Goal: Entertainment & Leisure: Consume media (video, audio)

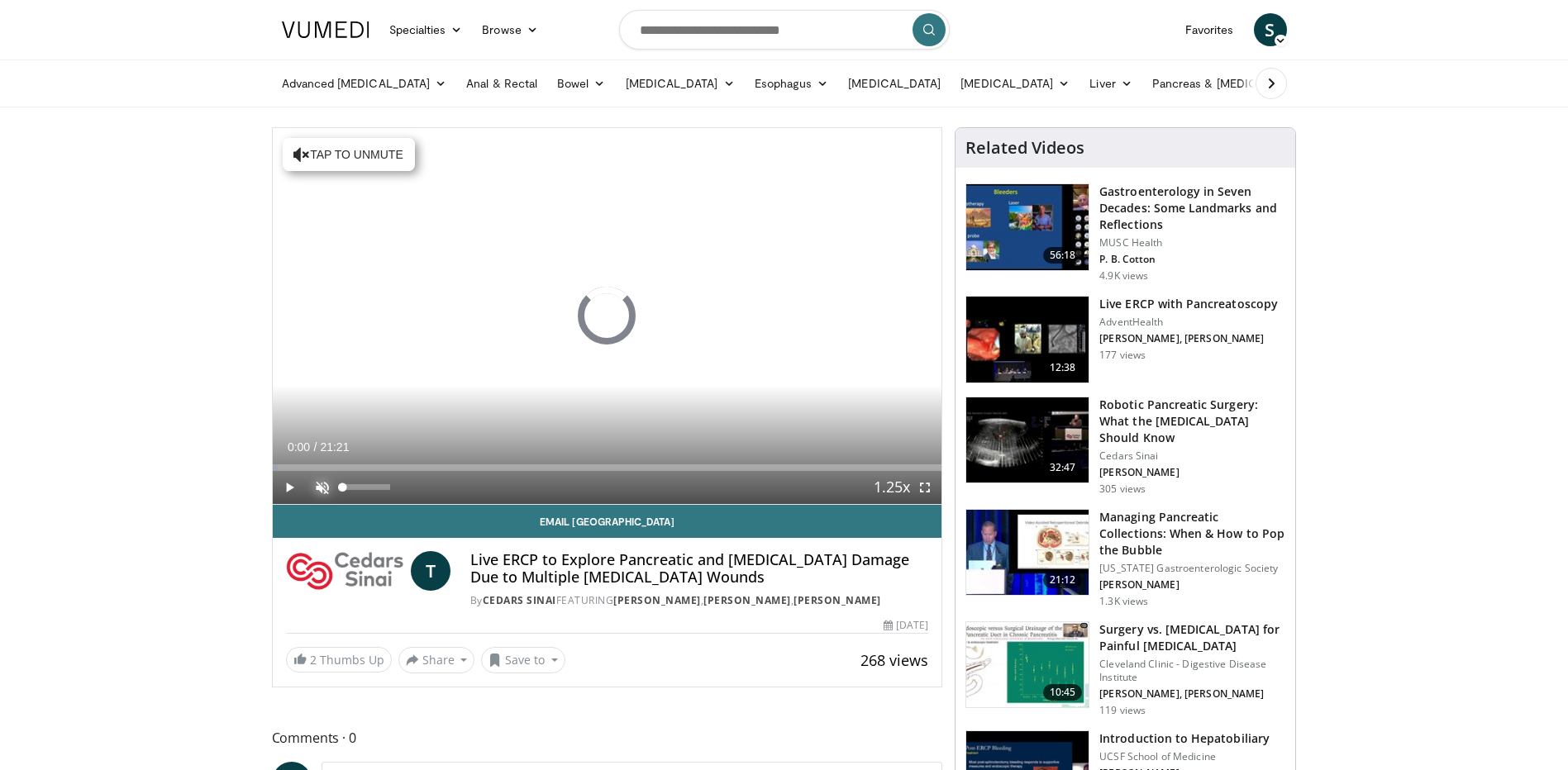
click at [321, 489] on span "Video Player" at bounding box center [322, 488] width 33 height 33
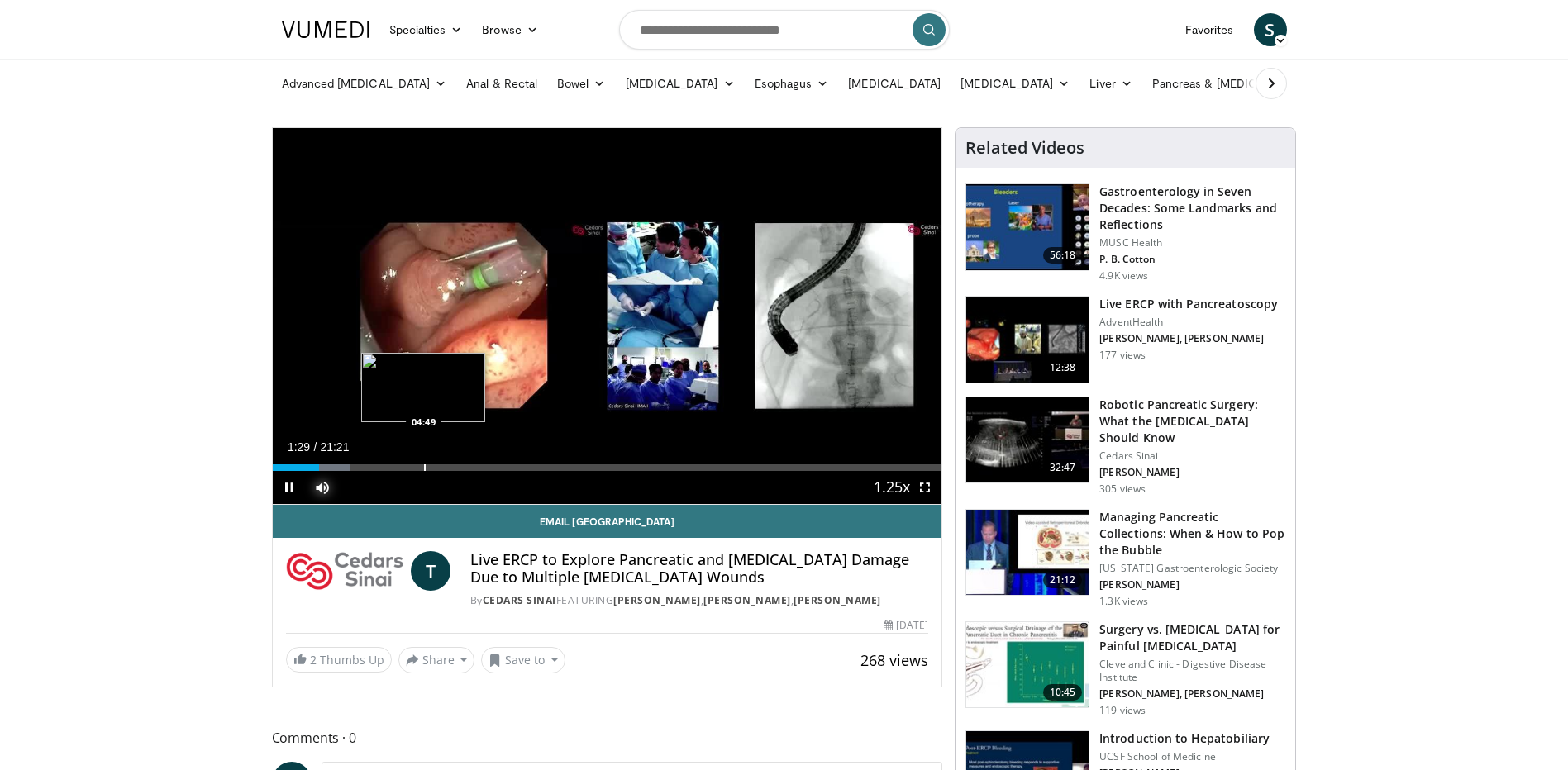
click at [424, 468] on div "Progress Bar" at bounding box center [425, 468] width 2 height 7
click at [517, 465] on div "Progress Bar" at bounding box center [516, 468] width 2 height 7
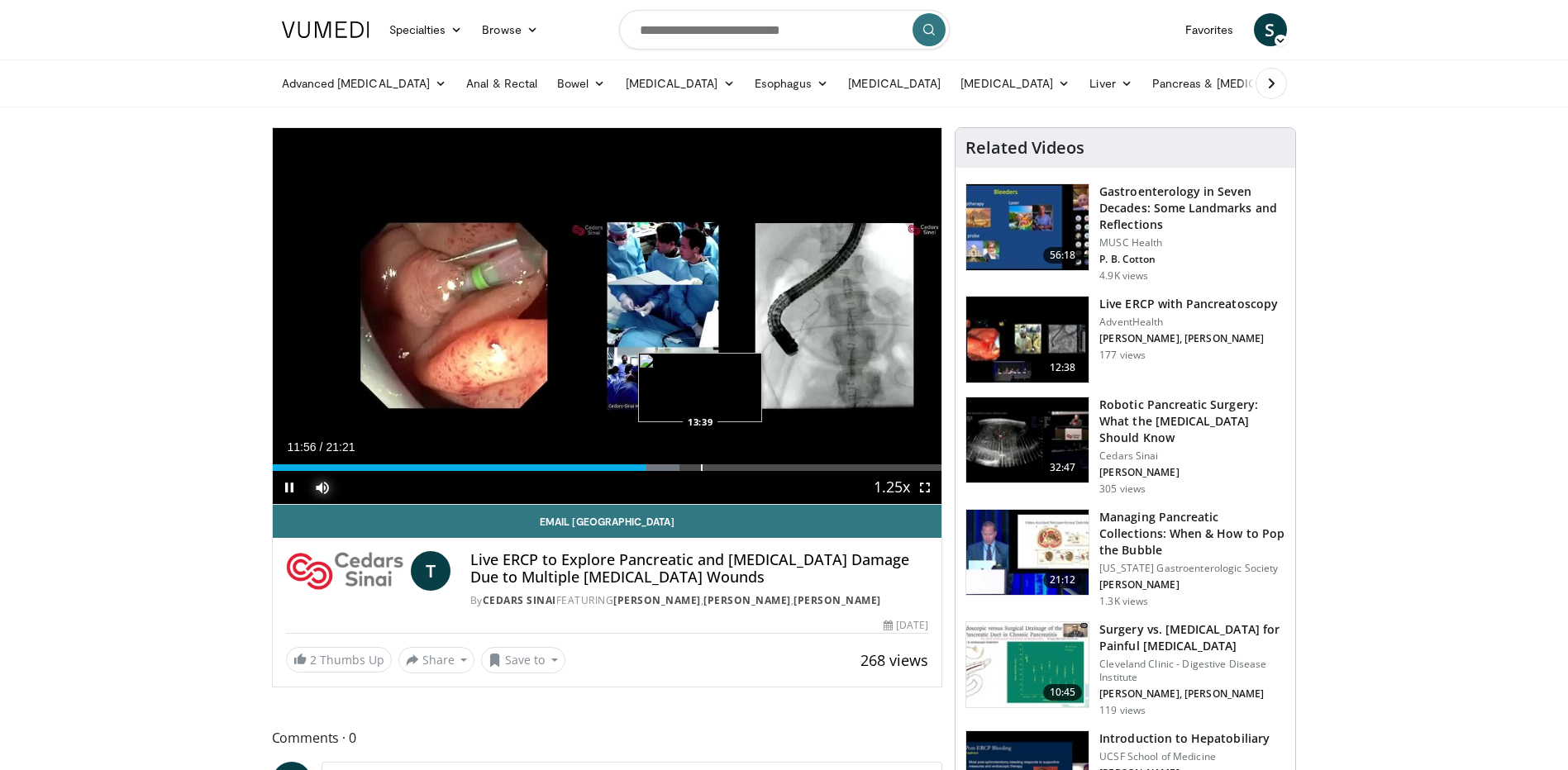
click at [701, 465] on div "Progress Bar" at bounding box center [702, 468] width 2 height 7
click at [742, 468] on div "Progress Bar" at bounding box center [742, 468] width 2 height 7
click at [782, 468] on div "Progress Bar" at bounding box center [783, 468] width 2 height 7
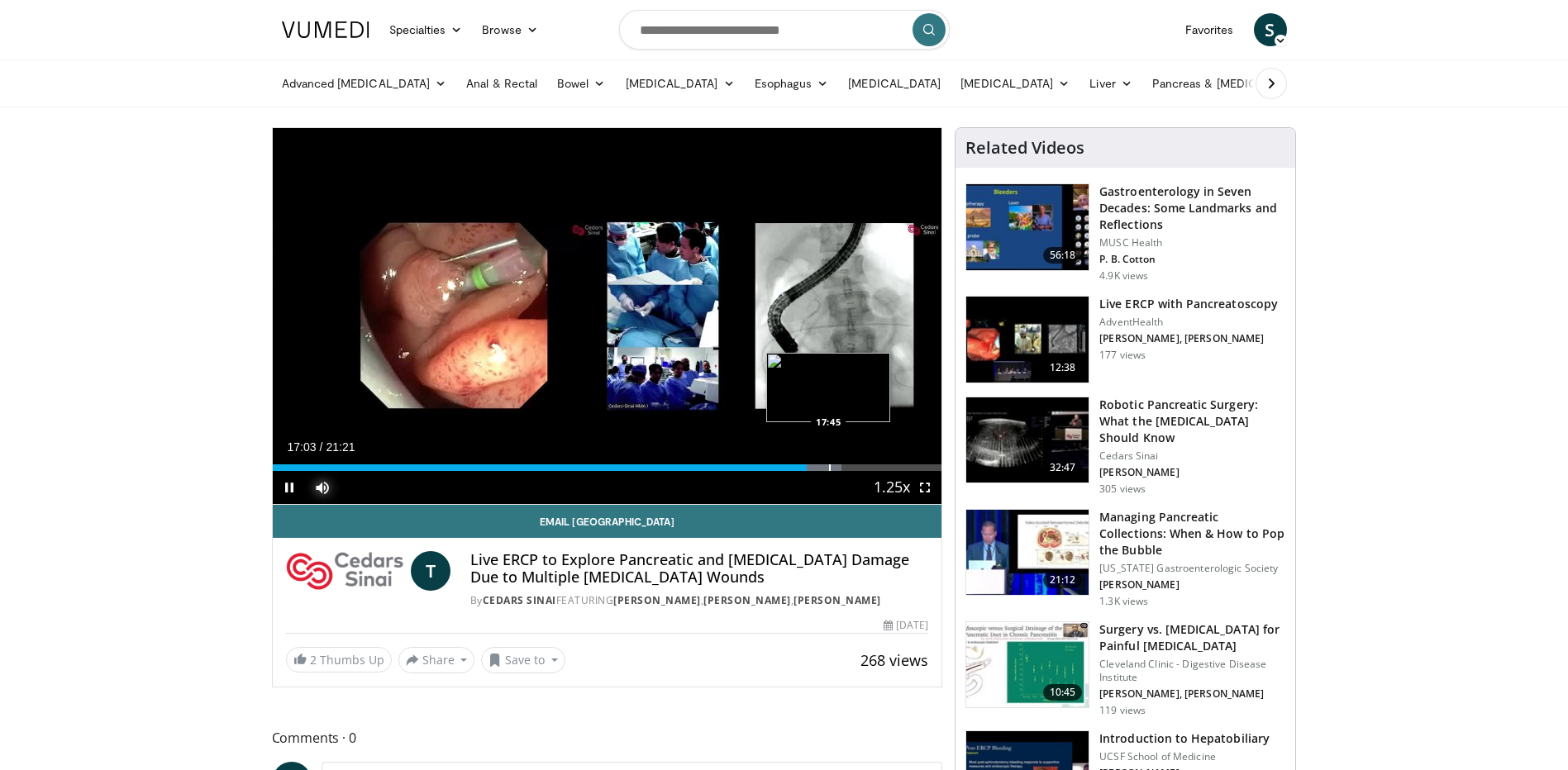
click at [829, 468] on div "Progress Bar" at bounding box center [830, 468] width 2 height 7
click at [852, 468] on div "Progress Bar" at bounding box center [853, 468] width 2 height 7
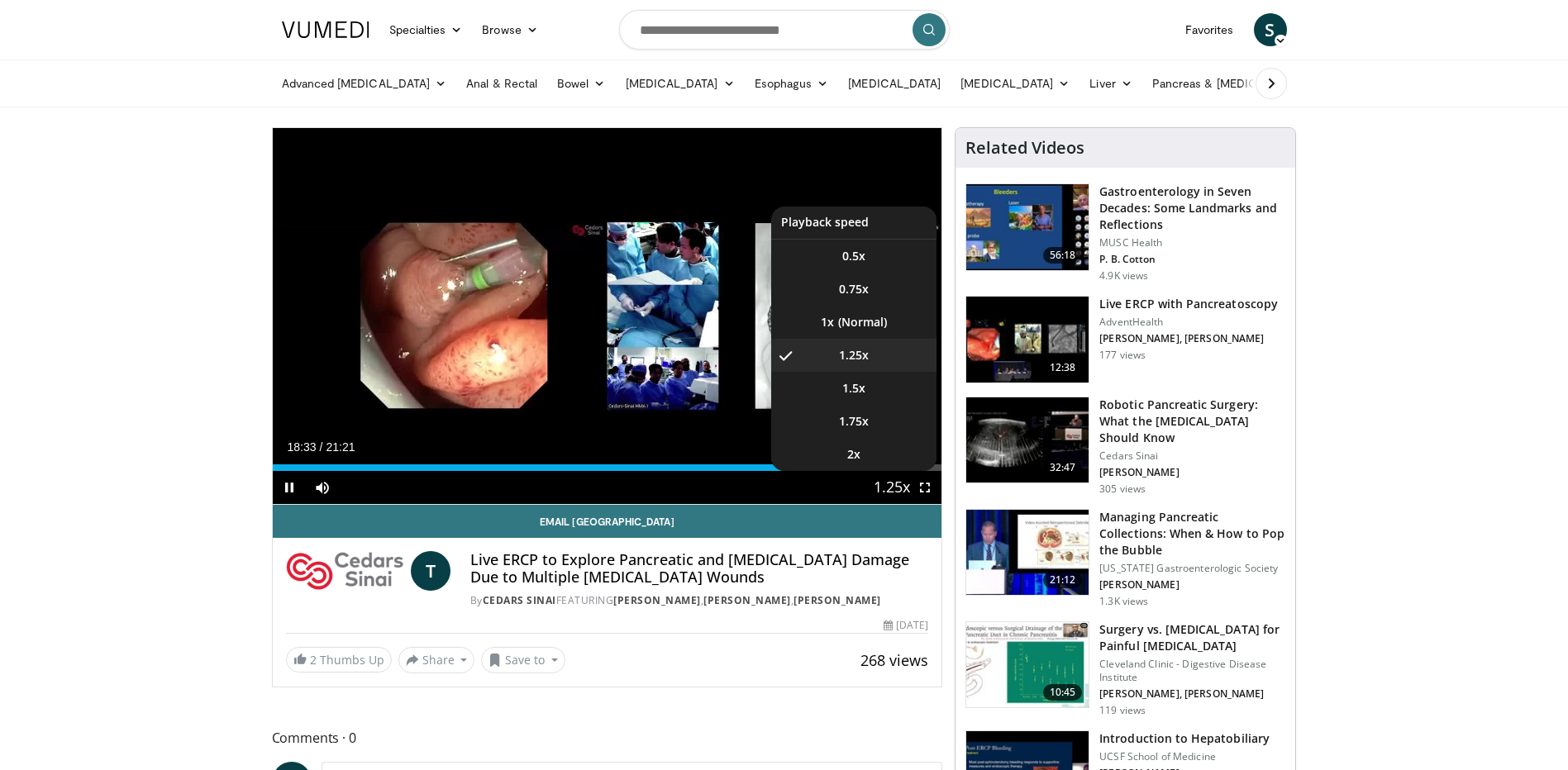
click at [875, 473] on button "Playback Rate" at bounding box center [891, 488] width 33 height 33
click at [875, 469] on li "2x" at bounding box center [853, 455] width 165 height 33
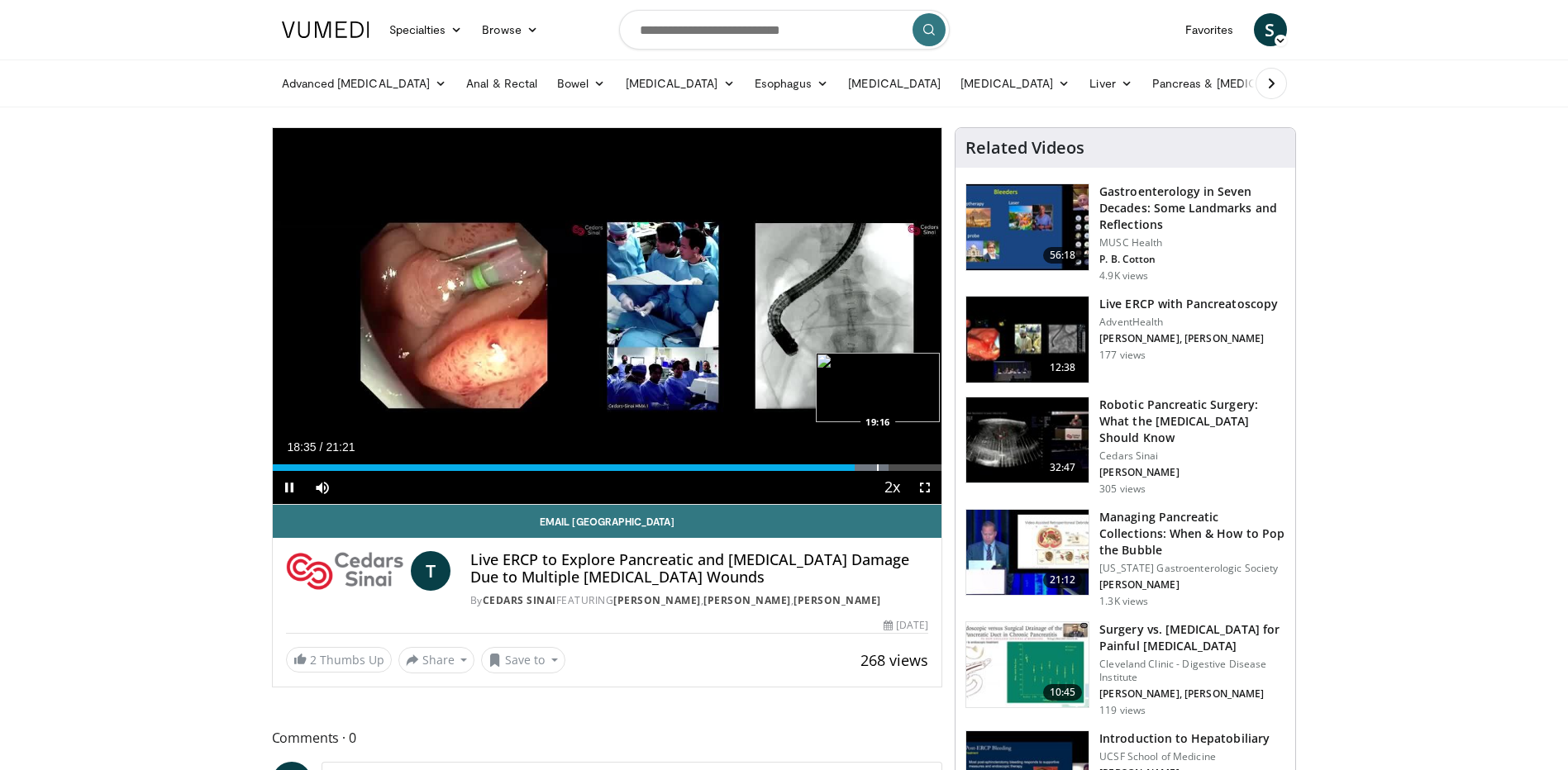
click at [877, 467] on div "Progress Bar" at bounding box center [877, 468] width 2 height 7
click at [903, 468] on div "Progress Bar" at bounding box center [904, 468] width 2 height 7
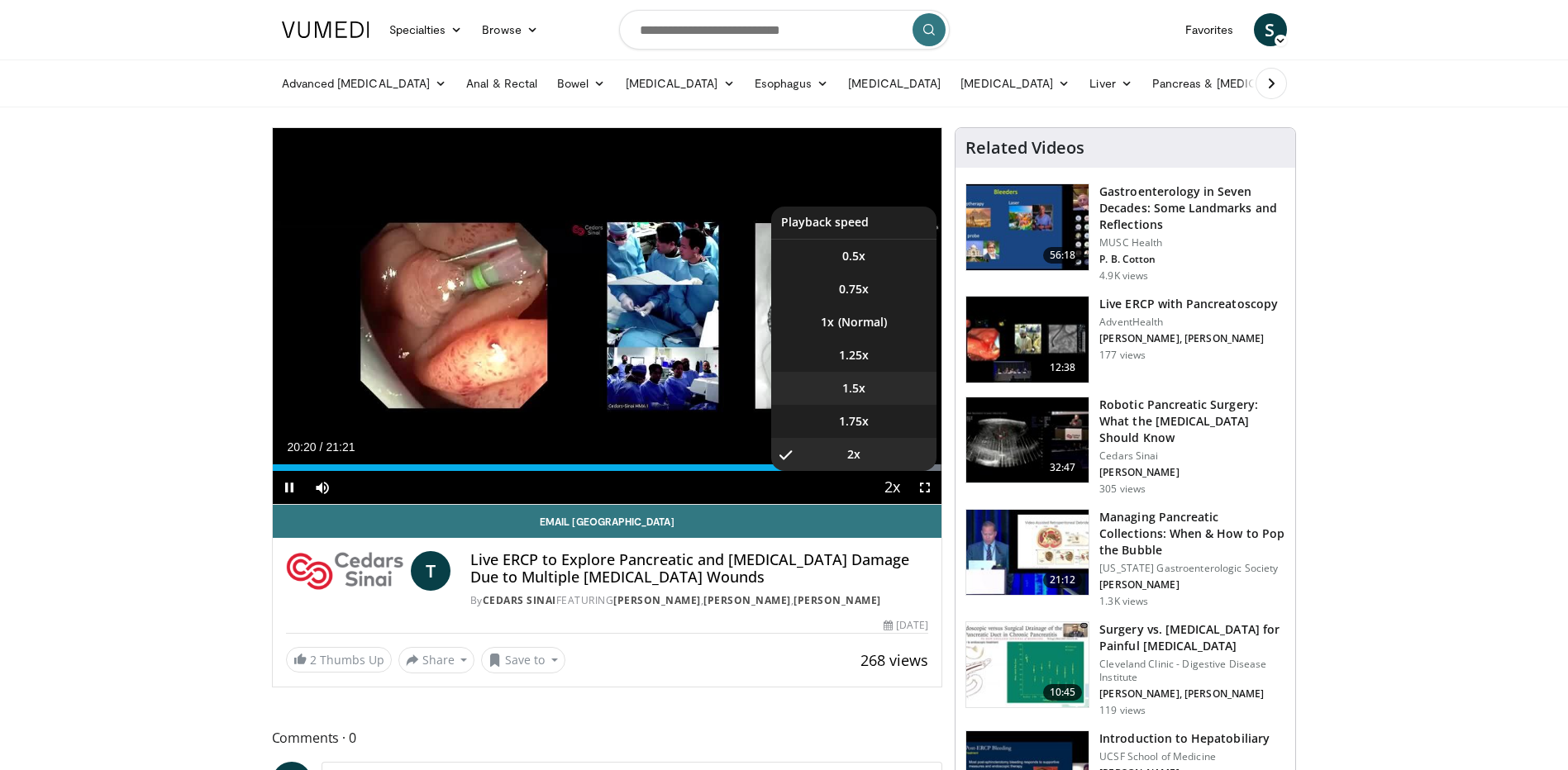
click at [874, 389] on li "1.5x" at bounding box center [853, 388] width 165 height 33
click at [875, 351] on li "1.25x" at bounding box center [853, 356] width 165 height 33
